Goal: Information Seeking & Learning: Learn about a topic

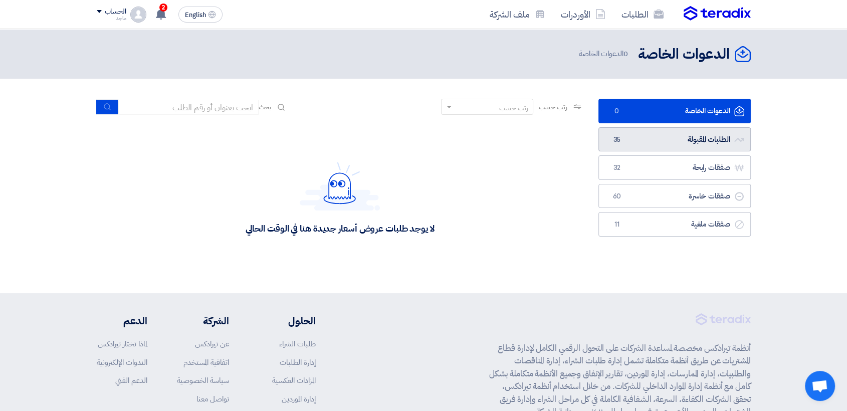
click at [689, 137] on link "الطلبات المقبولة الطلبات المقبولة 35" at bounding box center [674, 139] width 152 height 25
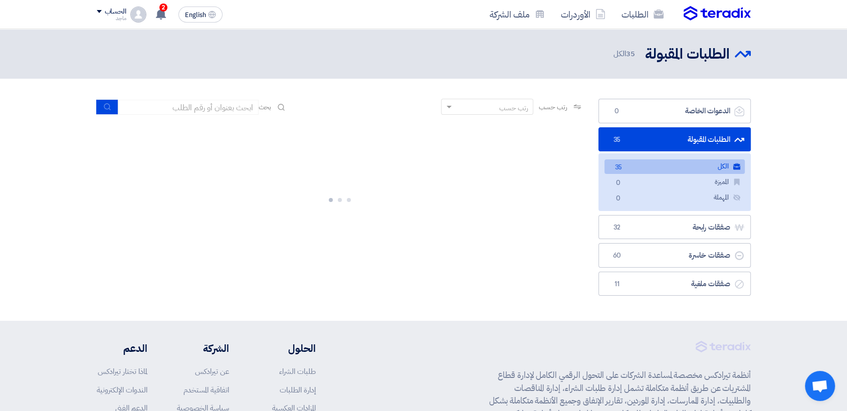
click at [667, 138] on link "الطلبات المقبولة الطلبات المقبولة 35" at bounding box center [674, 139] width 152 height 25
click at [693, 134] on link "الطلبات المقبولة الطلبات المقبولة 35" at bounding box center [674, 139] width 152 height 25
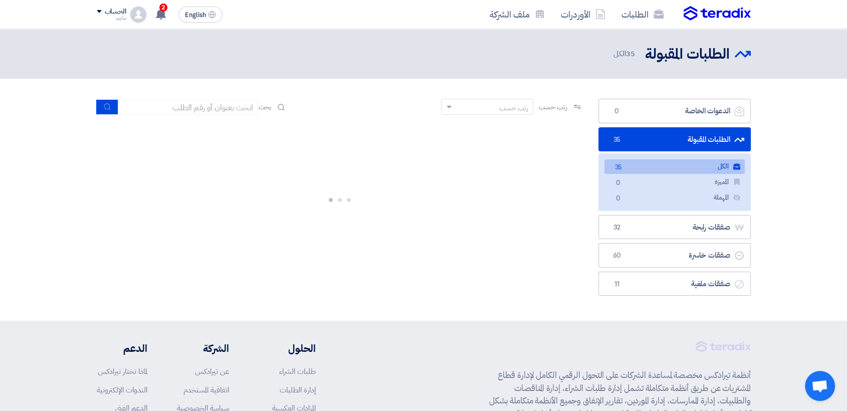
click at [693, 134] on link "الطلبات المقبولة الطلبات المقبولة 35" at bounding box center [674, 139] width 152 height 25
click at [693, 135] on link "الطلبات المقبولة الطلبات المقبولة 35" at bounding box center [674, 139] width 152 height 25
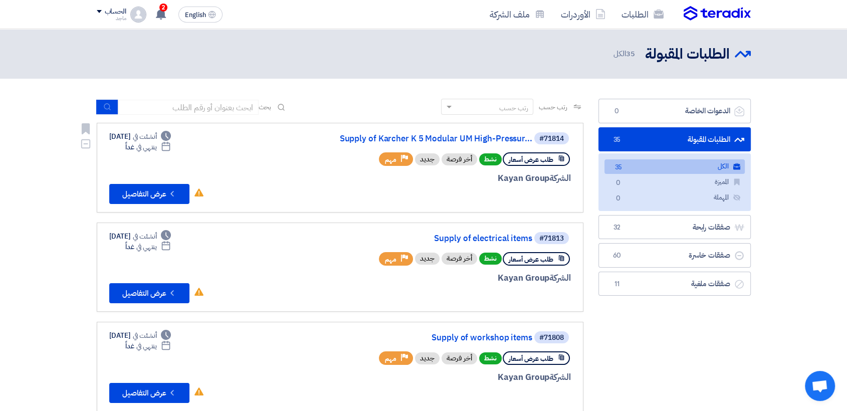
click at [445, 151] on div "طلب عرض أسعار نشط أخر فرصة جديد Priority مهم" at bounding box center [475, 159] width 192 height 18
click at [442, 134] on link "Supply of Karcher K 5 Modular UM High-Pressur..." at bounding box center [432, 138] width 200 height 9
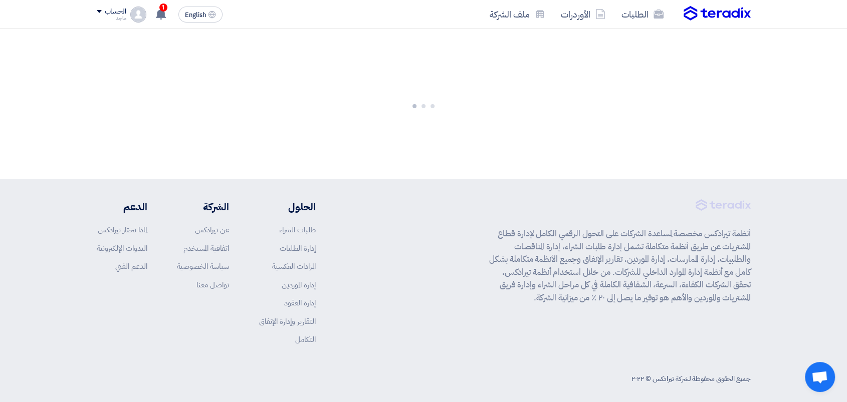
click at [442, 134] on div at bounding box center [423, 104] width 847 height 150
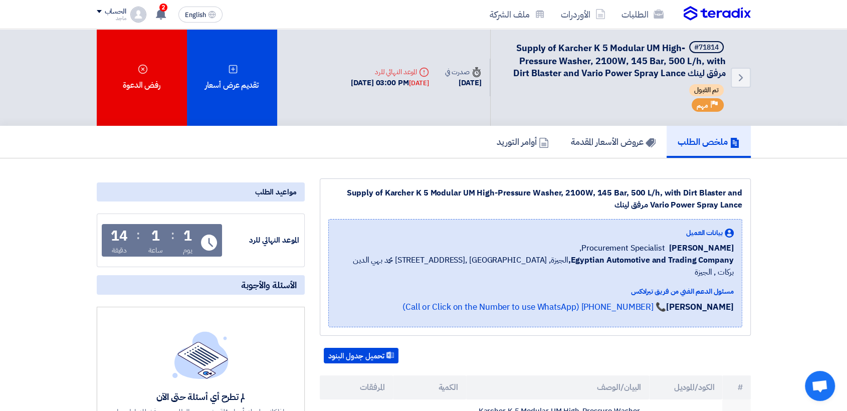
click at [338, 194] on div "Supply of Karcher K 5 Modular UM High-Pressure Washer, 2100W, 145 Bar, 500 L/h,…" at bounding box center [535, 199] width 414 height 24
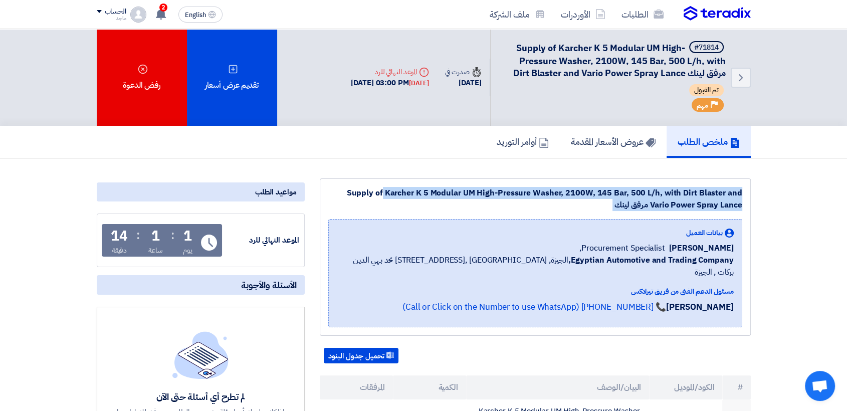
click at [338, 194] on div "Supply of Karcher K 5 Modular UM High-Pressure Washer, 2100W, 145 Bar, 500 L/h,…" at bounding box center [535, 199] width 414 height 24
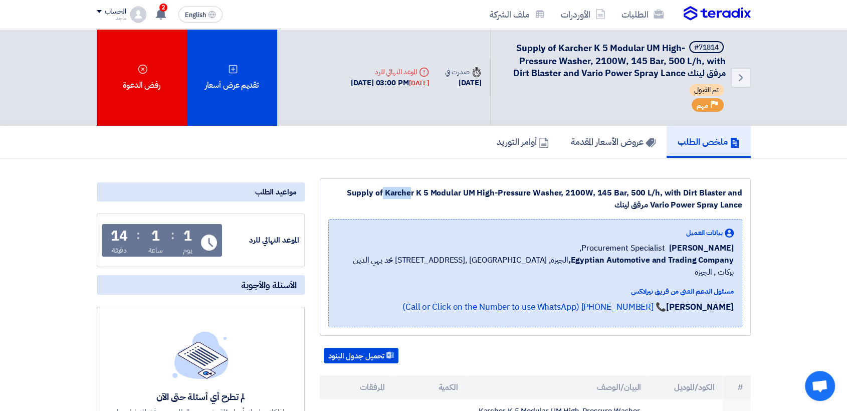
click at [338, 194] on div "Supply of Karcher K 5 Modular UM High-Pressure Washer, 2100W, 145 Bar, 500 L/h,…" at bounding box center [535, 199] width 414 height 24
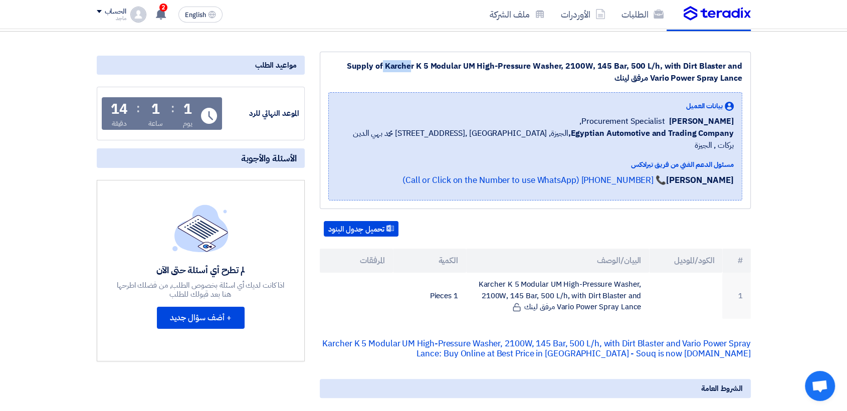
scroll to position [153, 0]
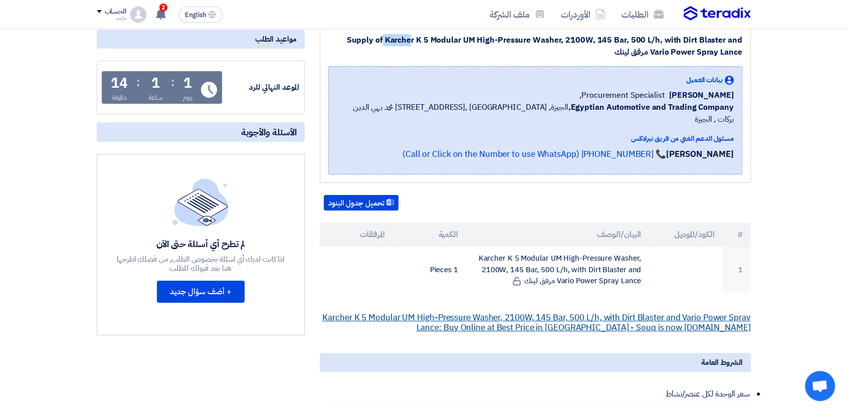
click at [538, 311] on link "Karcher K 5 Modular UM High-Pressure Washer, 2100W, 145 Bar, 500 L/h, with Dirt…" at bounding box center [536, 322] width 428 height 23
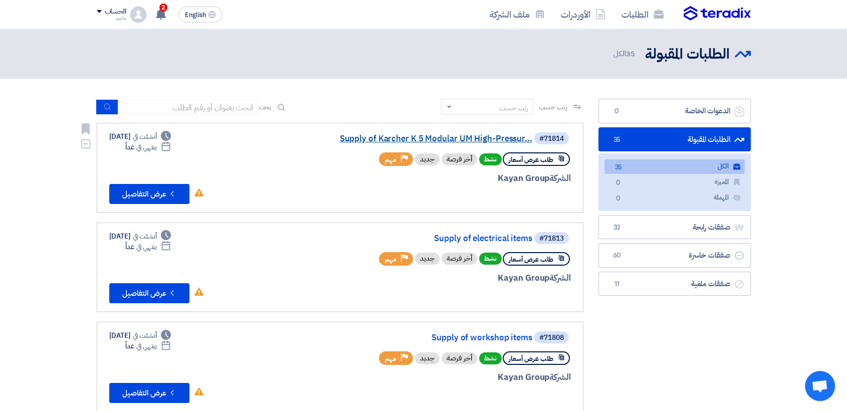
click at [384, 138] on link "Supply of Karcher K 5 Modular UM High-Pressur..." at bounding box center [432, 138] width 200 height 9
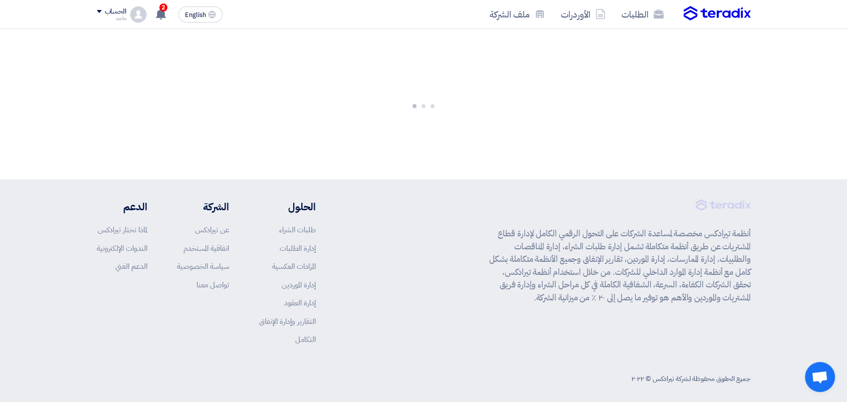
click at [384, 138] on div at bounding box center [423, 104] width 847 height 150
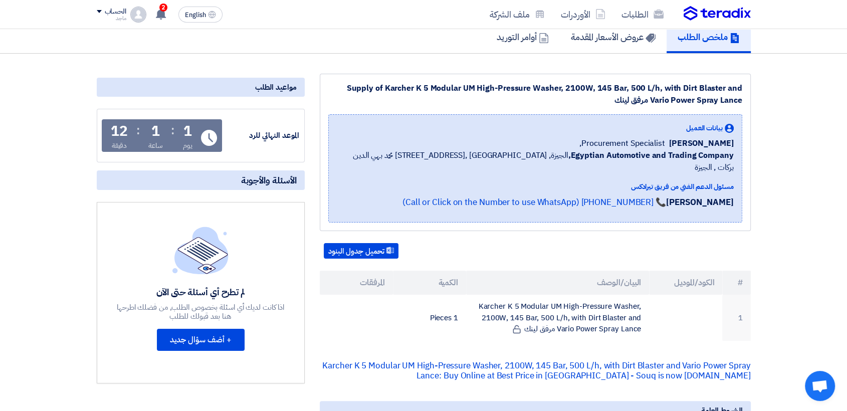
scroll to position [143, 0]
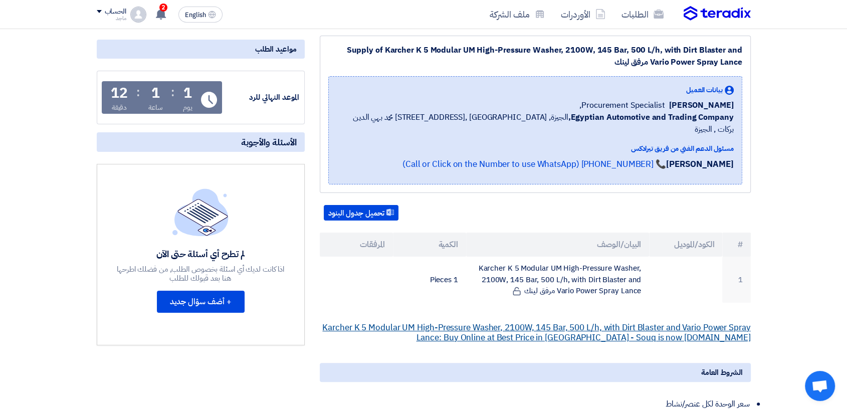
click at [441, 321] on link "Karcher K 5 Modular UM High-Pressure Washer, 2100W, 145 Bar, 500 L/h, with Dirt…" at bounding box center [536, 332] width 428 height 23
